Goal: Task Accomplishment & Management: Use online tool/utility

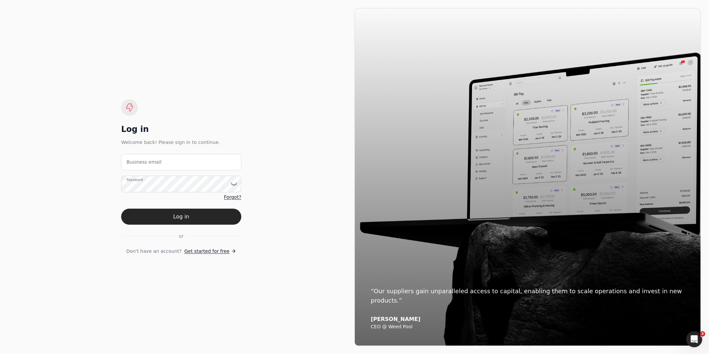
click at [150, 159] on label "Business email" at bounding box center [144, 162] width 35 height 7
click at [150, 159] on email "Business email" at bounding box center [181, 162] width 120 height 16
type email "b"
type email "[EMAIL_ADDRESS][DOMAIN_NAME]"
click at [121, 159] on button "Log in" at bounding box center [181, 217] width 120 height 16
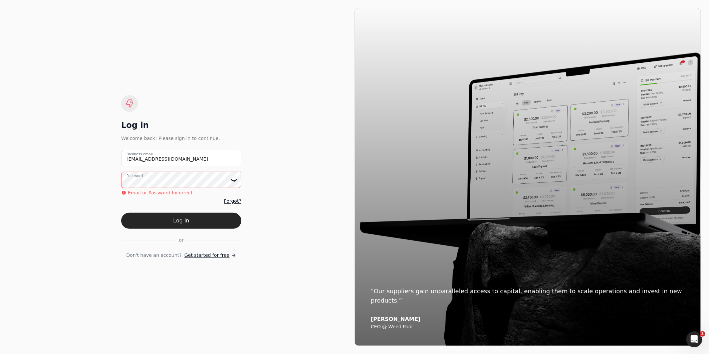
click at [232, 159] on icon at bounding box center [234, 180] width 7 height 7
click at [62, 159] on div "Log in Welcome back! Please sign in to continue. [EMAIL_ADDRESS][DOMAIN_NAME] B…" at bounding box center [181, 177] width 346 height 338
click at [121, 159] on button "Log in" at bounding box center [181, 221] width 120 height 16
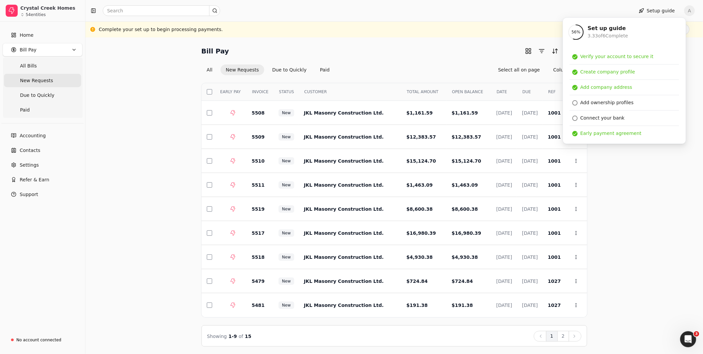
click at [344, 159] on div "Bill Pay Selected items: 0 All New Requests Due to Quickly Paid Select all on p…" at bounding box center [394, 195] width 602 height 301
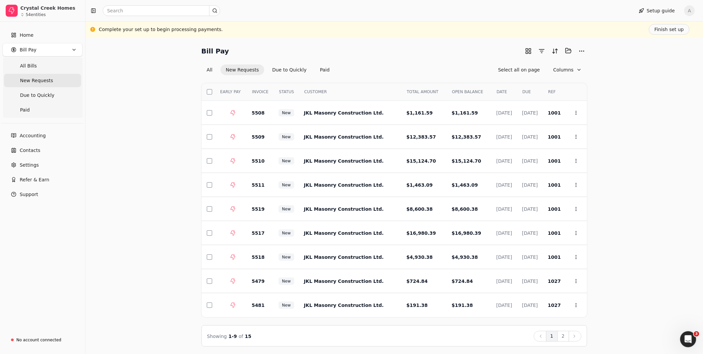
drag, startPoint x: 209, startPoint y: 89, endPoint x: 218, endPoint y: 89, distance: 9.0
click at [208, 89] on button "button" at bounding box center [209, 91] width 5 height 5
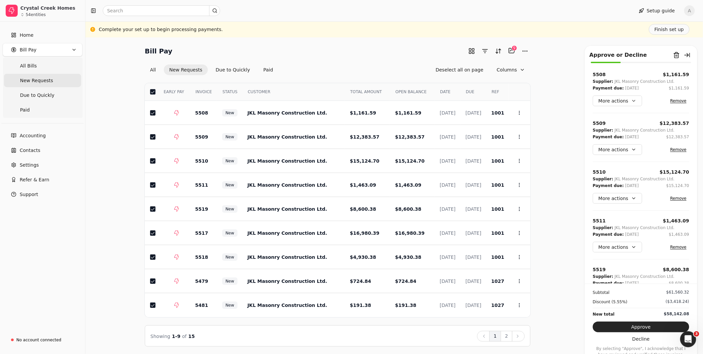
click at [344, 159] on div "Bill Pay Selected items: 9 9 All New Requests Due to Quickly Paid Deselect all …" at bounding box center [394, 195] width 602 height 301
click at [344, 159] on button "2" at bounding box center [507, 336] width 12 height 11
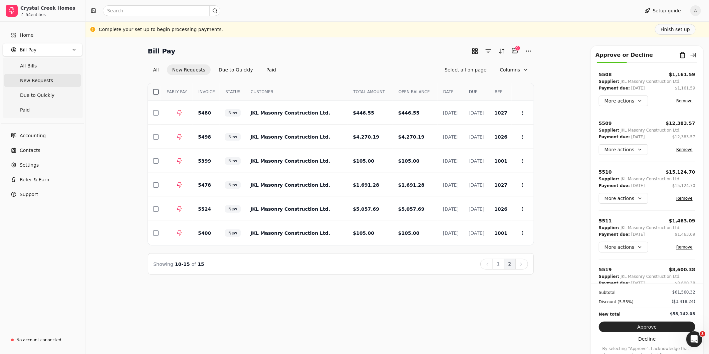
click at [153, 90] on button "button" at bounding box center [155, 91] width 5 height 5
drag, startPoint x: 663, startPoint y: 328, endPoint x: 672, endPoint y: 313, distance: 17.9
click at [344, 159] on button "Approve" at bounding box center [647, 326] width 96 height 11
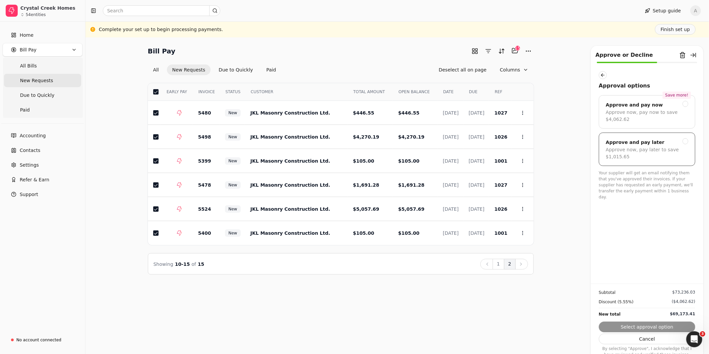
click at [344, 143] on div "Approve and pay later Approve now, pay later to save $1,015.65" at bounding box center [647, 149] width 96 height 33
drag, startPoint x: 665, startPoint y: 327, endPoint x: 668, endPoint y: 325, distance: 3.6
click at [344, 159] on button "Submit approval" at bounding box center [647, 326] width 96 height 11
